Goal: Submit feedback/report problem

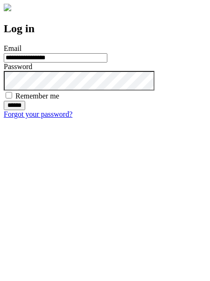
type input "**********"
click at [25, 110] on input "******" at bounding box center [14, 105] width 21 height 9
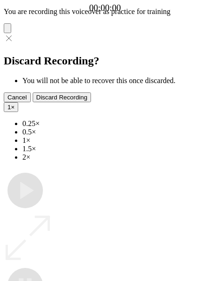
type input "**********"
